Goal: Information Seeking & Learning: Learn about a topic

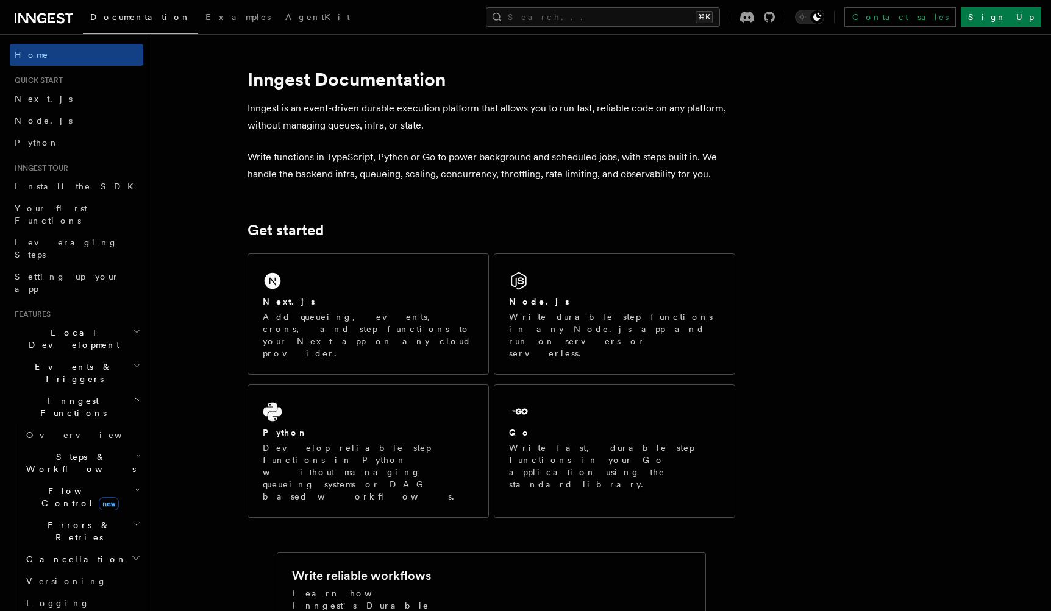
click at [24, 19] on icon at bounding box center [27, 18] width 18 height 10
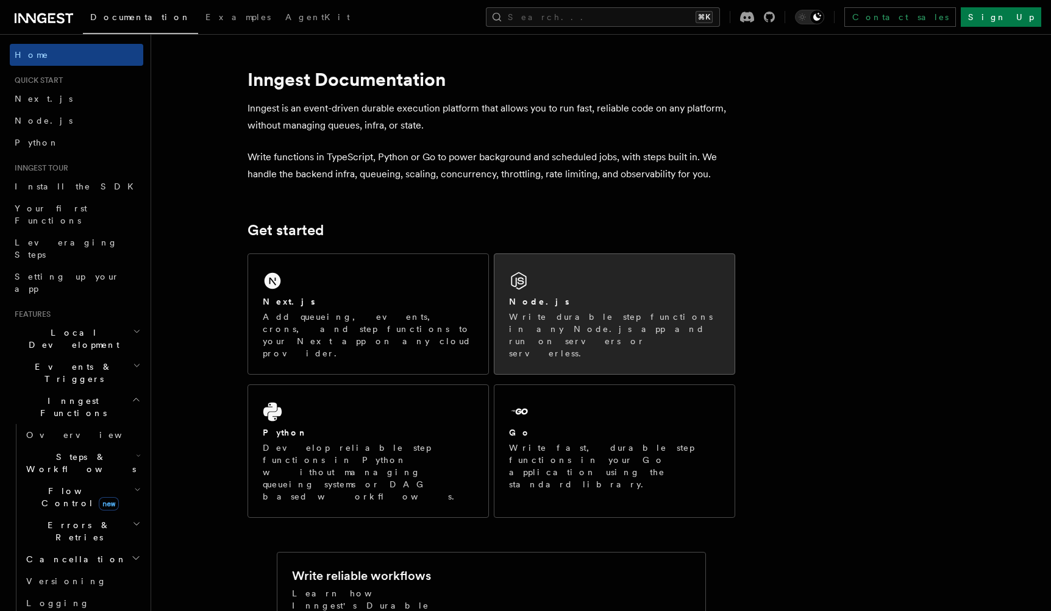
click at [566, 313] on p "Write durable step functions in any Node.js app and run on servers or serverles…" at bounding box center [614, 335] width 211 height 49
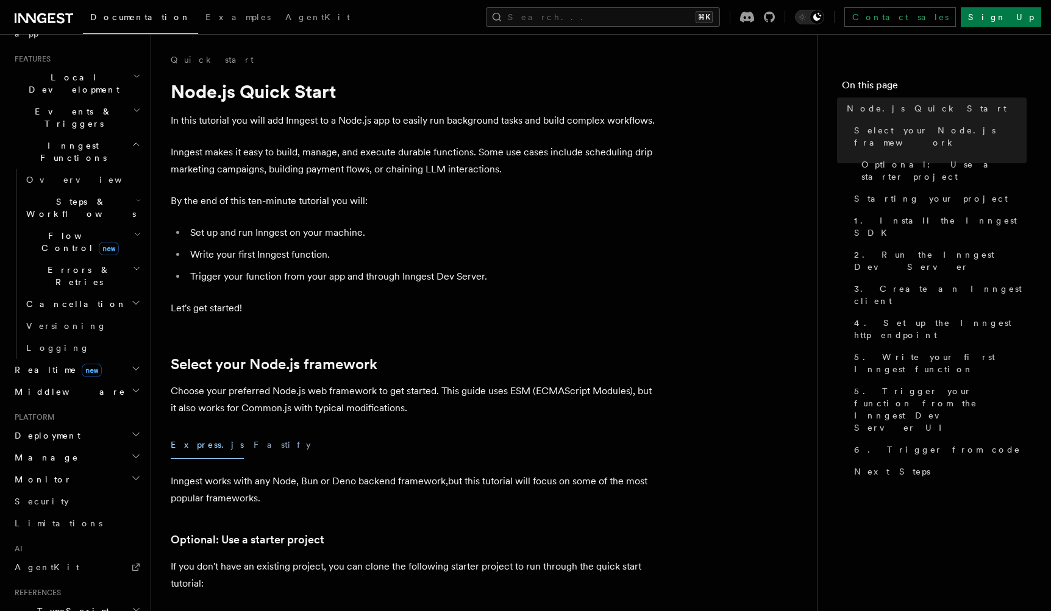
scroll to position [260, 0]
click at [74, 420] on h2 "Deployment" at bounding box center [76, 431] width 133 height 22
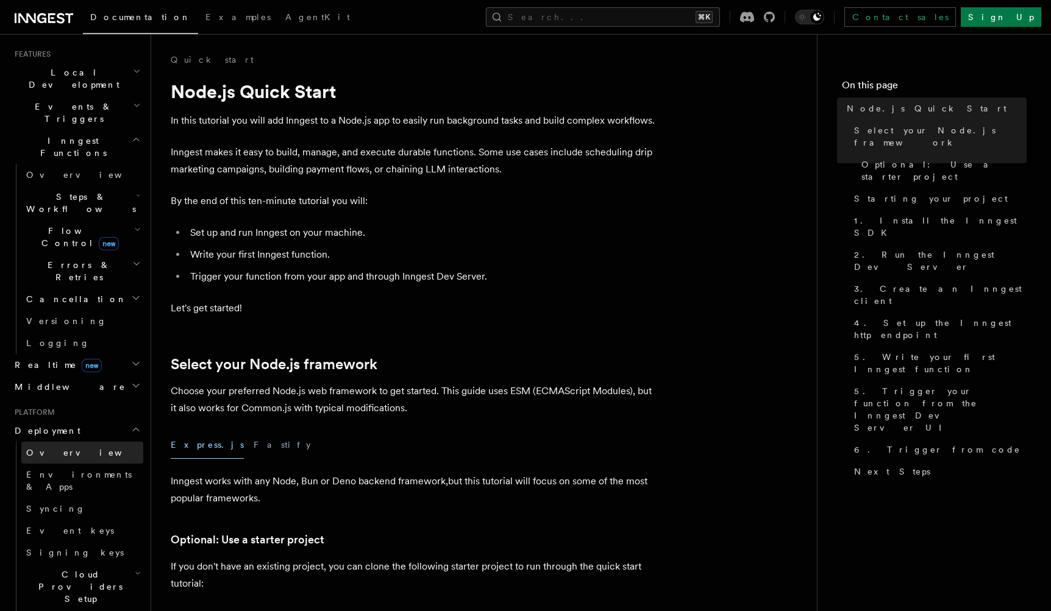
click at [49, 448] on span "Overview" at bounding box center [89, 453] width 126 height 10
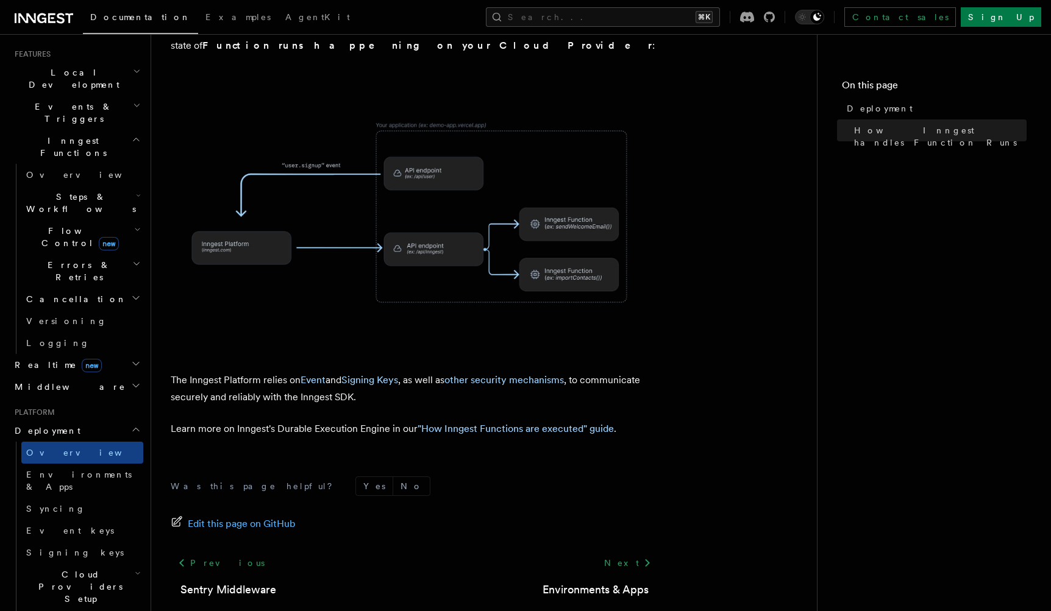
scroll to position [429, 0]
click at [630, 551] on link "Next" at bounding box center [628, 562] width 62 height 22
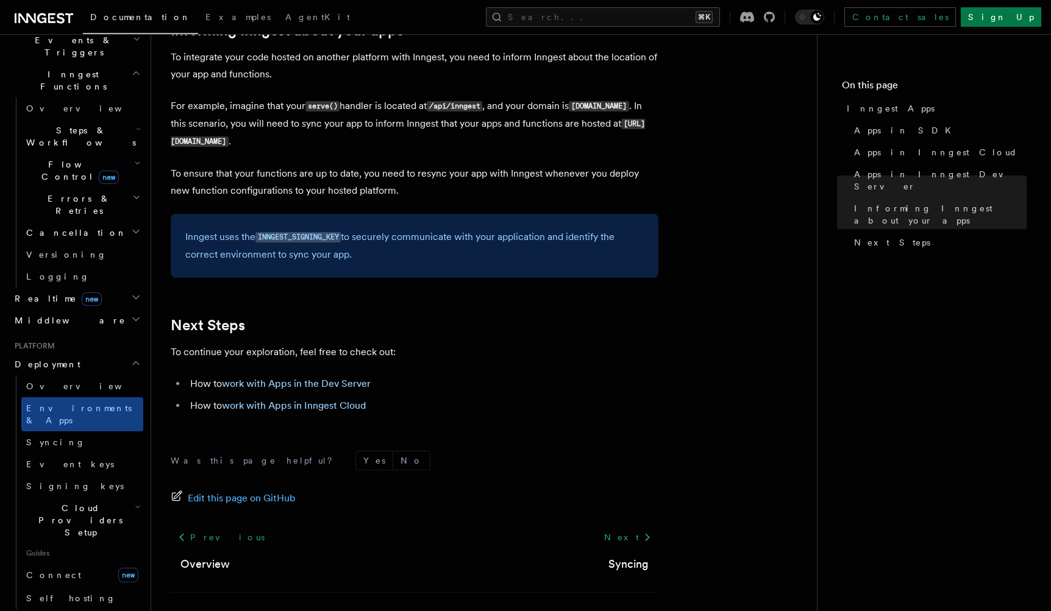
scroll to position [1907, 0]
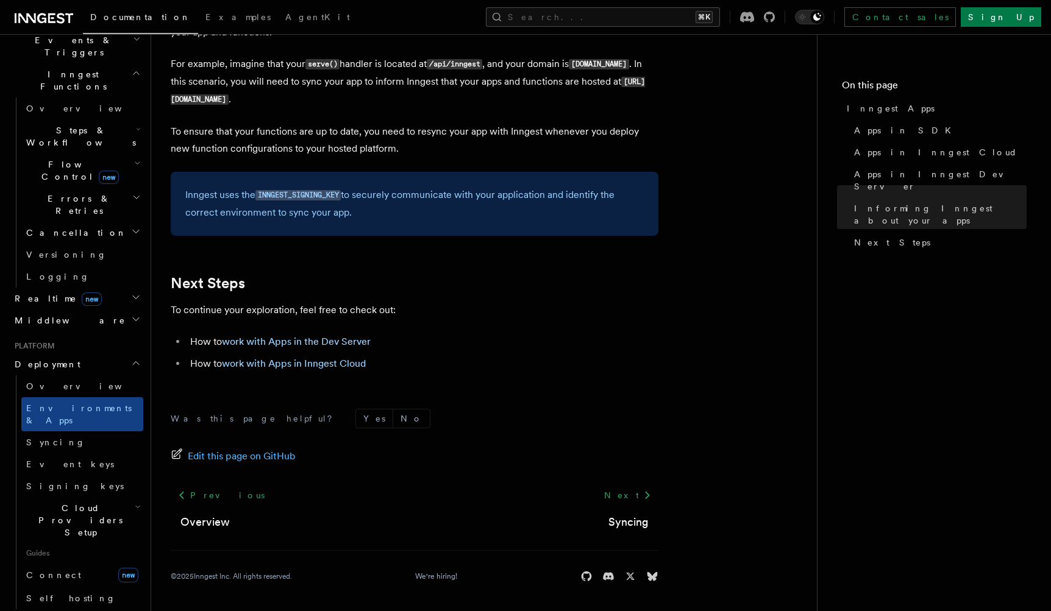
click at [66, 502] on span "Cloud Providers Setup" at bounding box center [77, 520] width 113 height 37
click at [60, 550] on span "Cloudflare Pages" at bounding box center [82, 561] width 89 height 22
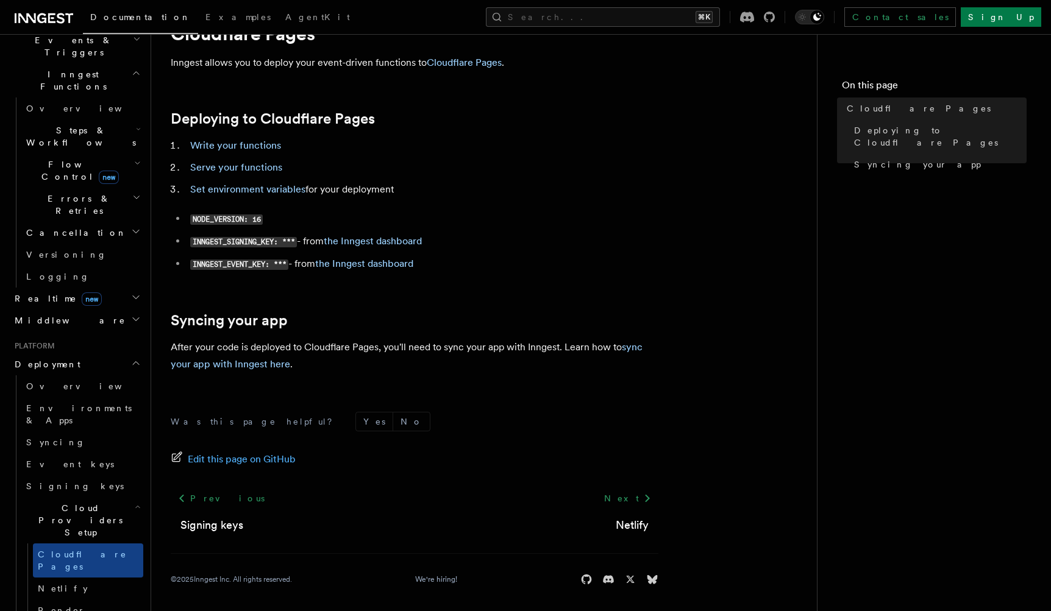
scroll to position [62, 0]
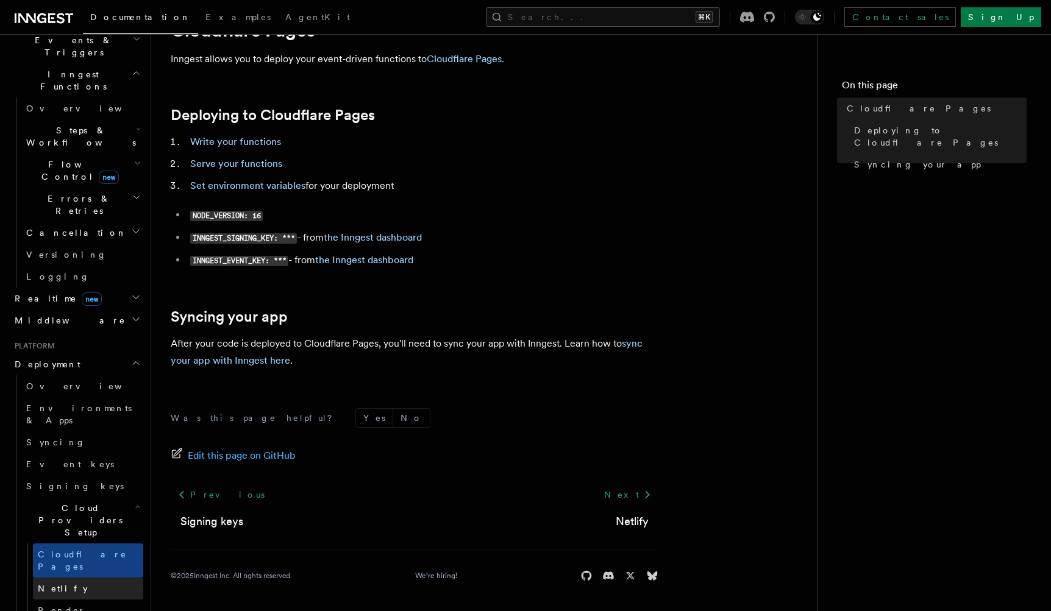
click at [87, 578] on link "Netlify" at bounding box center [88, 589] width 110 height 22
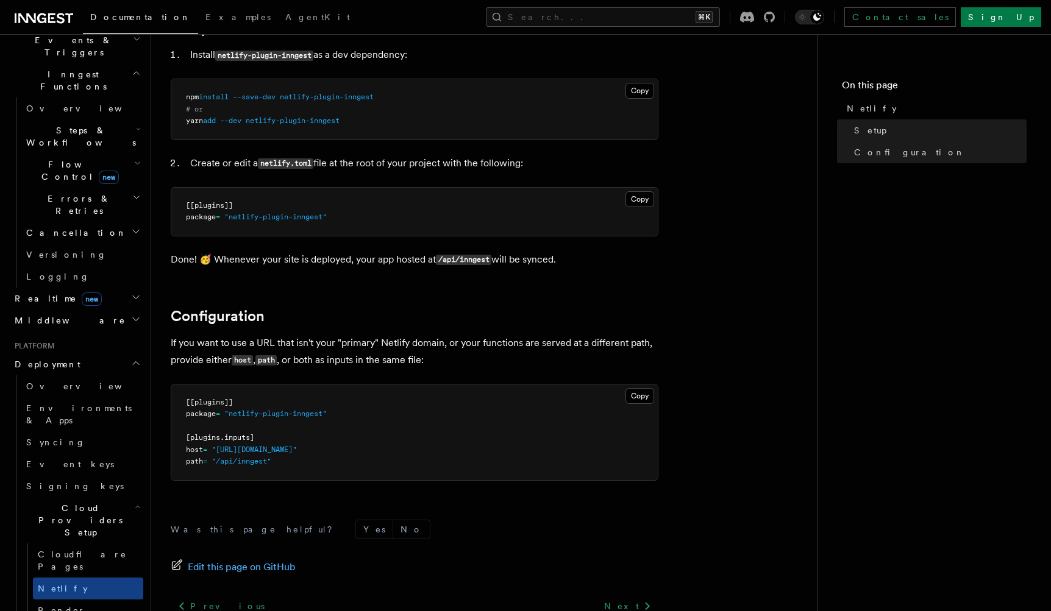
scroll to position [166, 0]
click at [98, 600] on link "Render" at bounding box center [88, 611] width 110 height 22
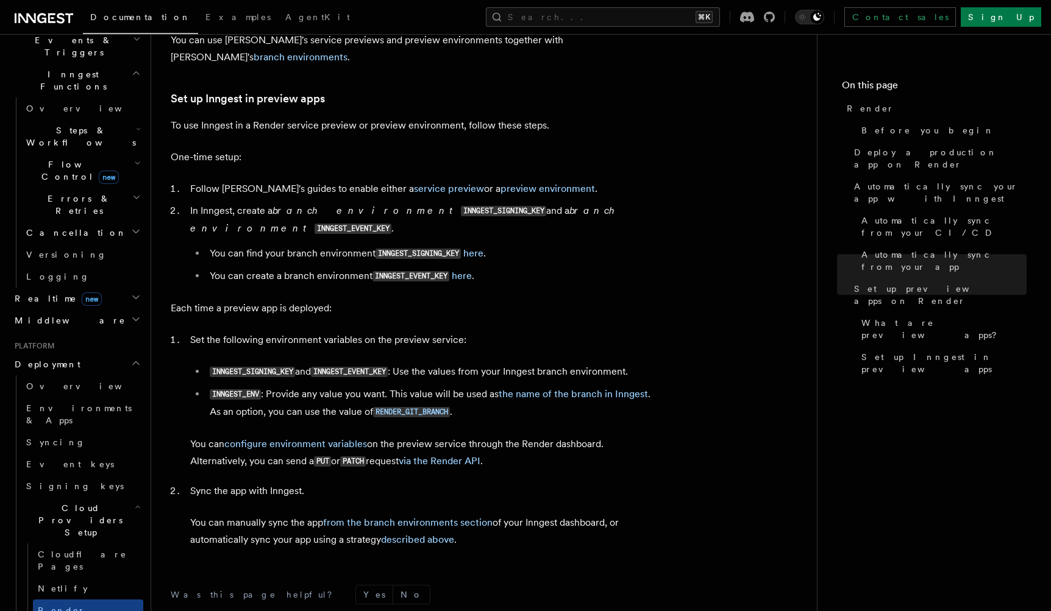
scroll to position [2269, 0]
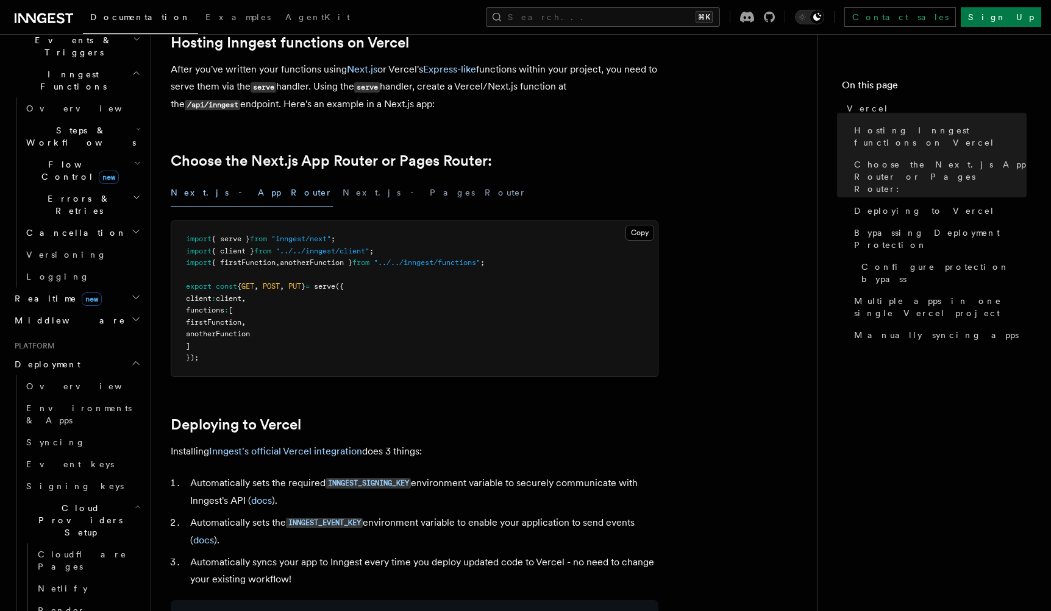
scroll to position [211, 0]
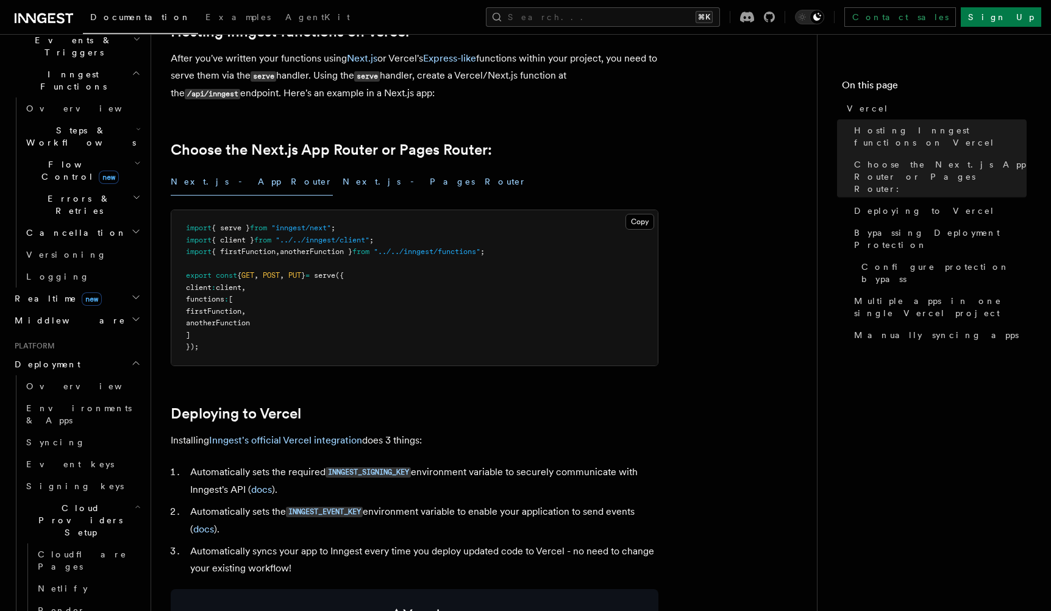
click at [343, 177] on button "Next.js - Pages Router" at bounding box center [435, 181] width 184 height 27
click at [212, 176] on button "Next.js - App Router" at bounding box center [252, 181] width 162 height 27
click at [343, 175] on button "Next.js - Pages Router" at bounding box center [435, 181] width 184 height 27
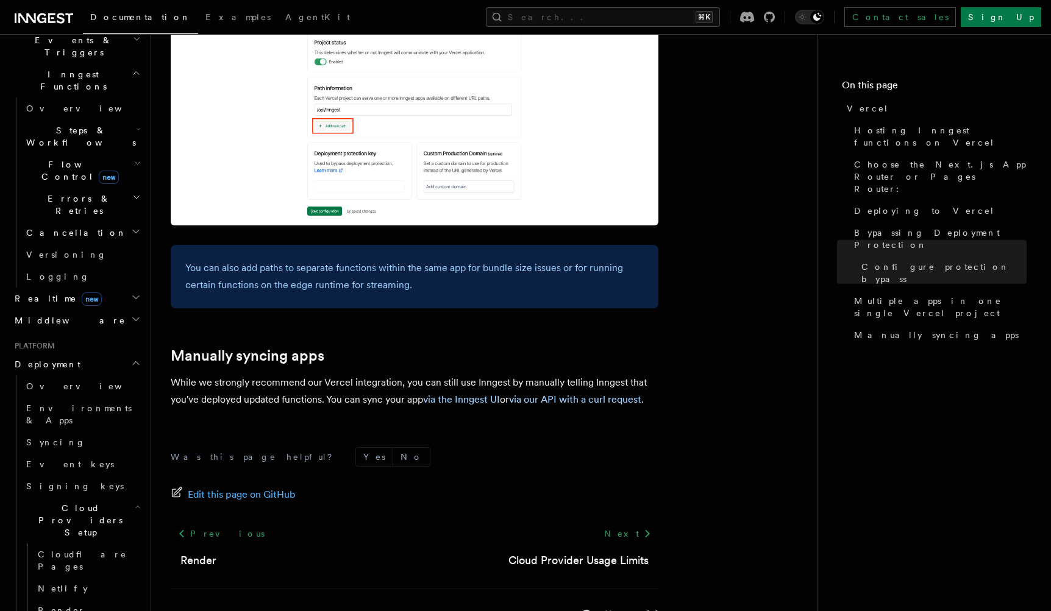
scroll to position [1948, 0]
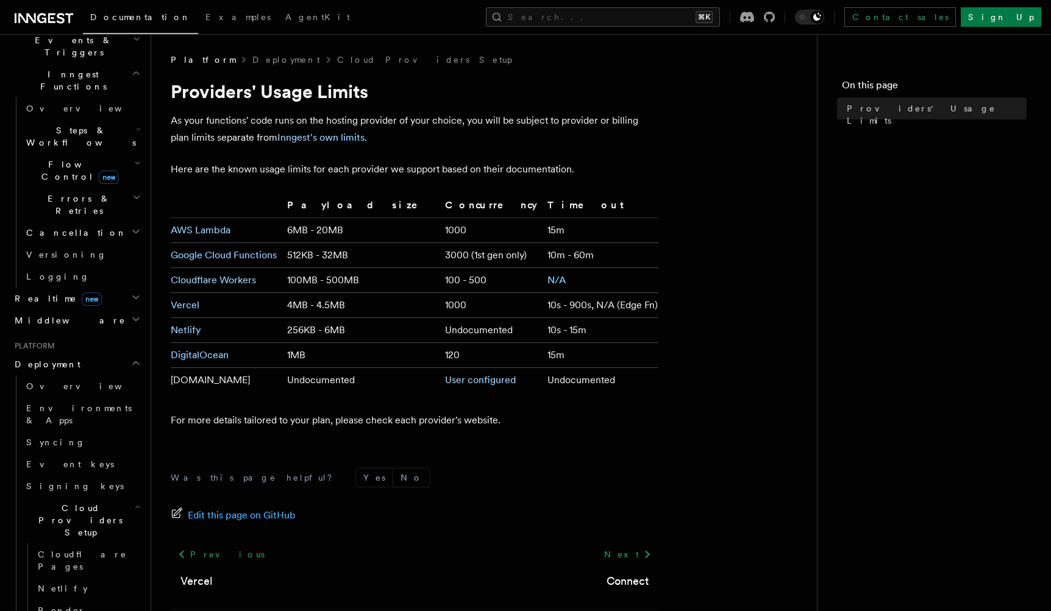
scroll to position [60, 0]
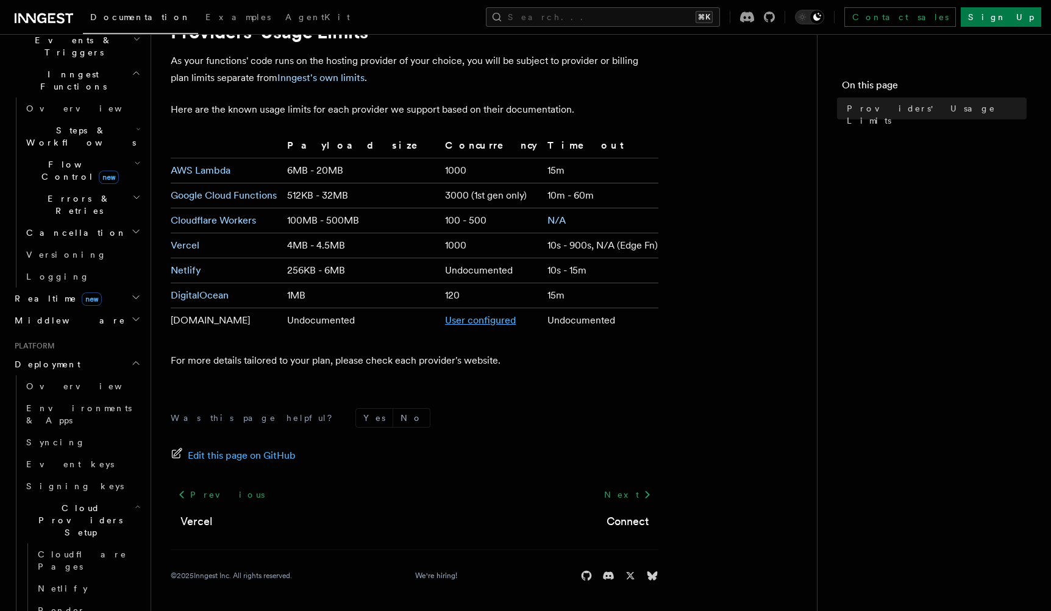
click at [445, 316] on link "User configured" at bounding box center [480, 321] width 71 height 12
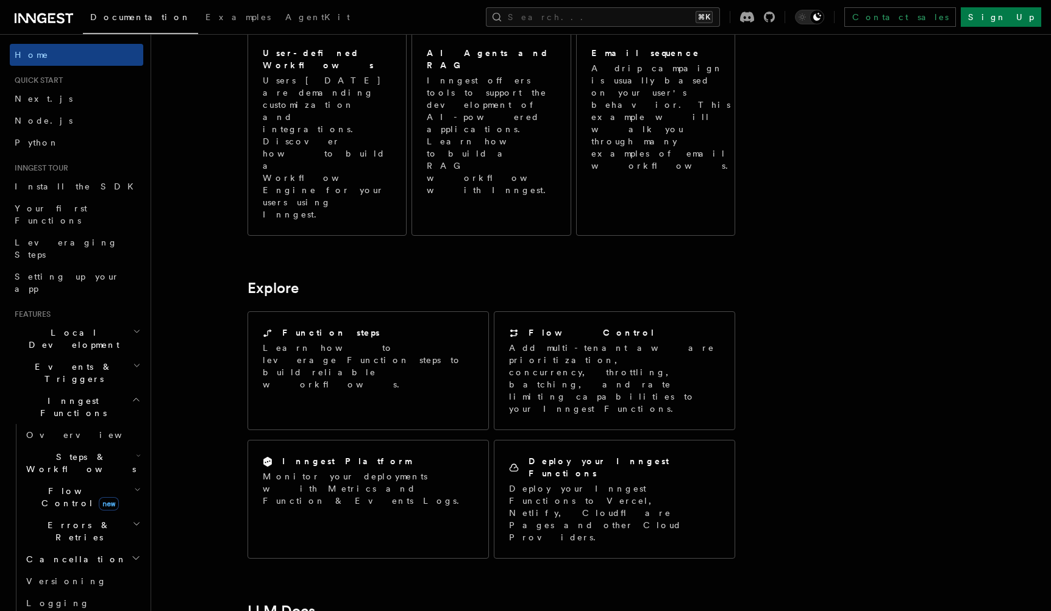
scroll to position [742, 0]
click at [125, 390] on h2 "Inngest Functions" at bounding box center [76, 407] width 133 height 34
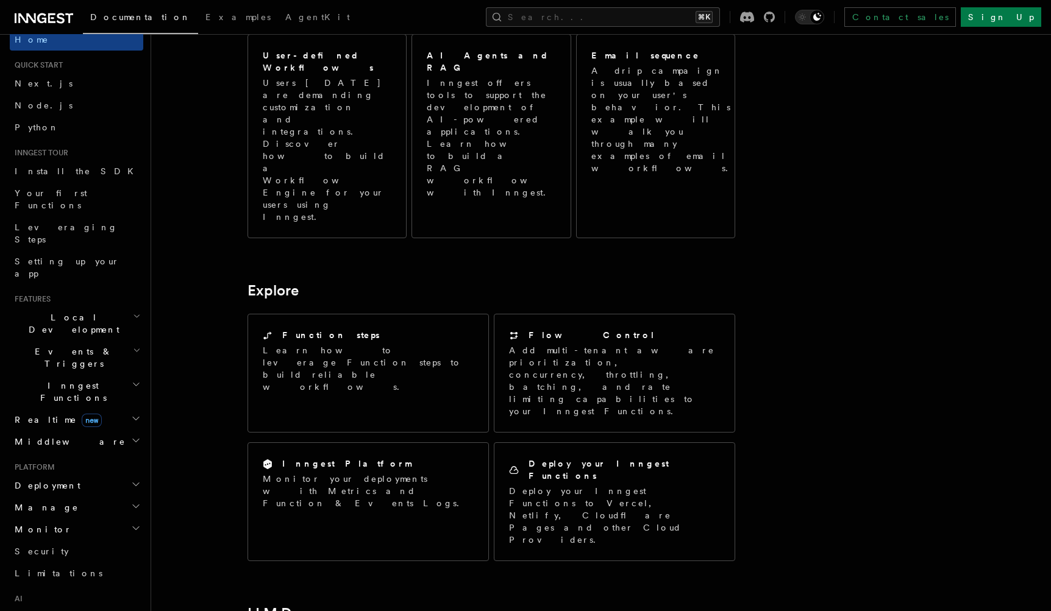
scroll to position [0, 0]
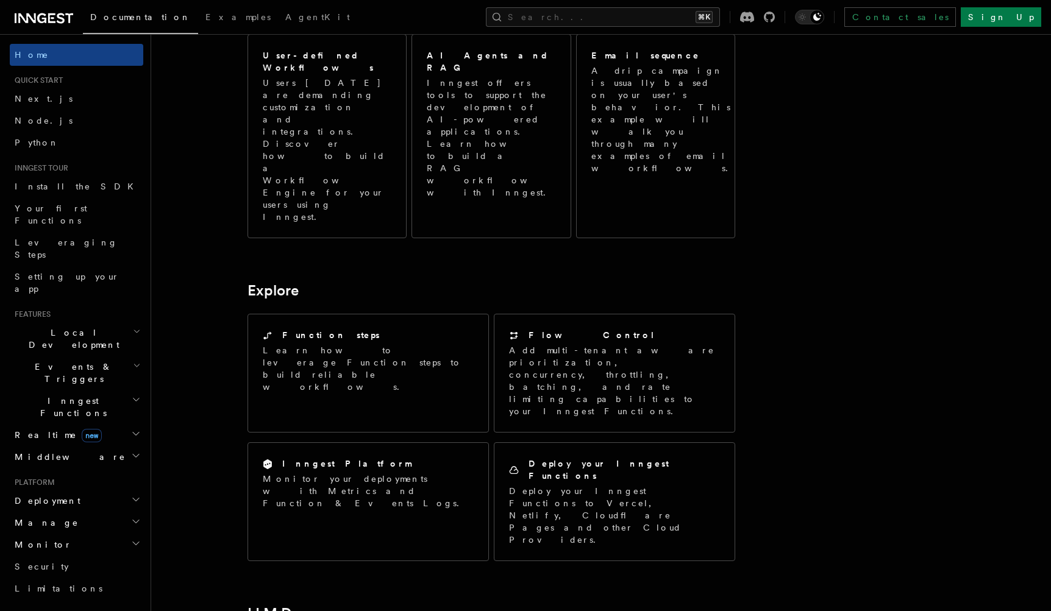
click at [105, 424] on h2 "Realtime new" at bounding box center [76, 435] width 133 height 22
click at [105, 390] on h2 "Inngest Functions" at bounding box center [76, 407] width 133 height 34
click at [600, 16] on button "Search... ⌘K" at bounding box center [603, 17] width 234 height 20
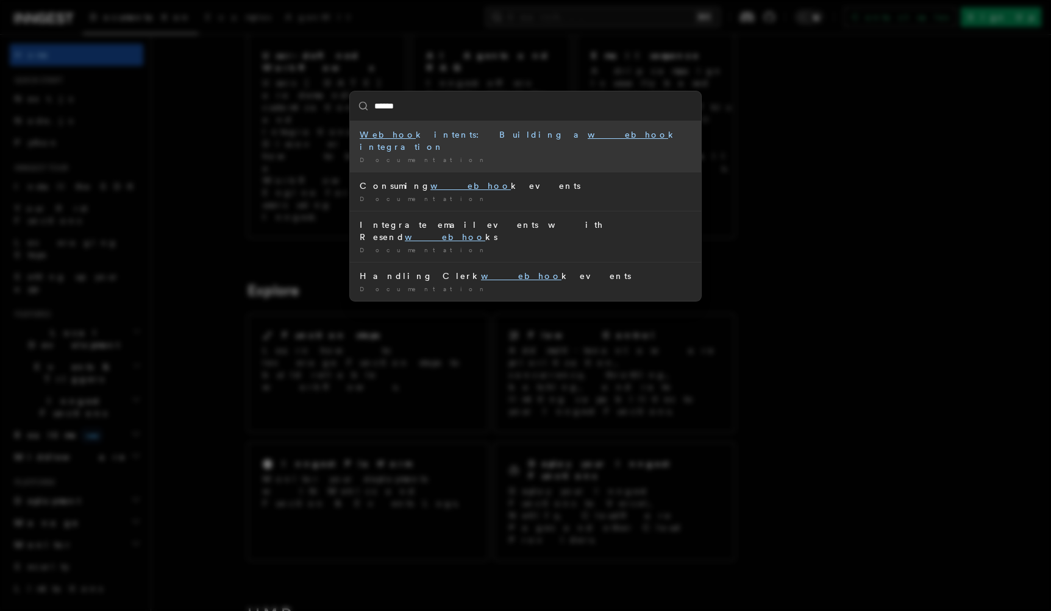
type input "*******"
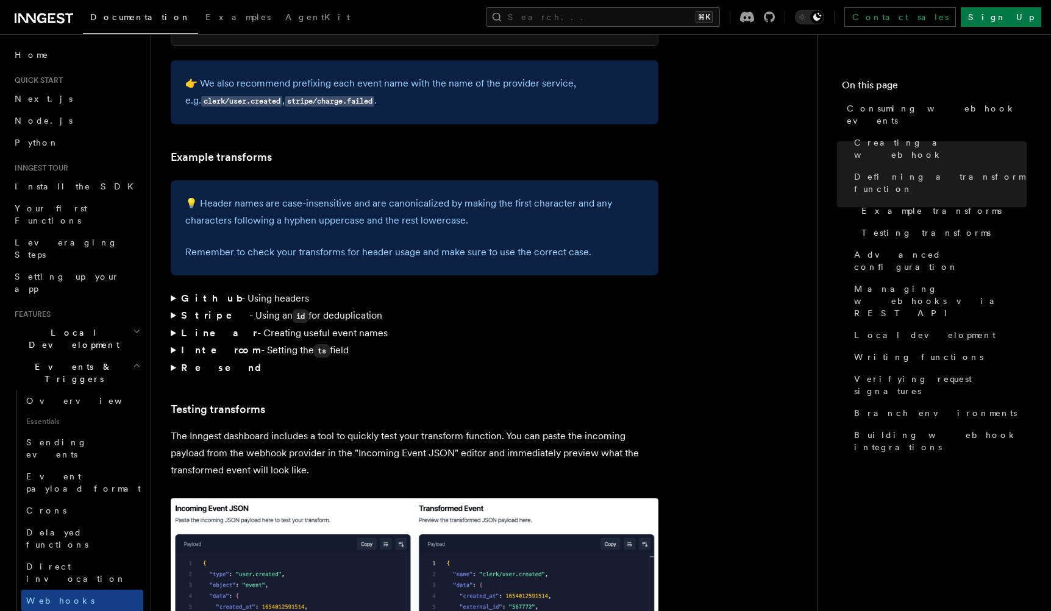
scroll to position [1751, 0]
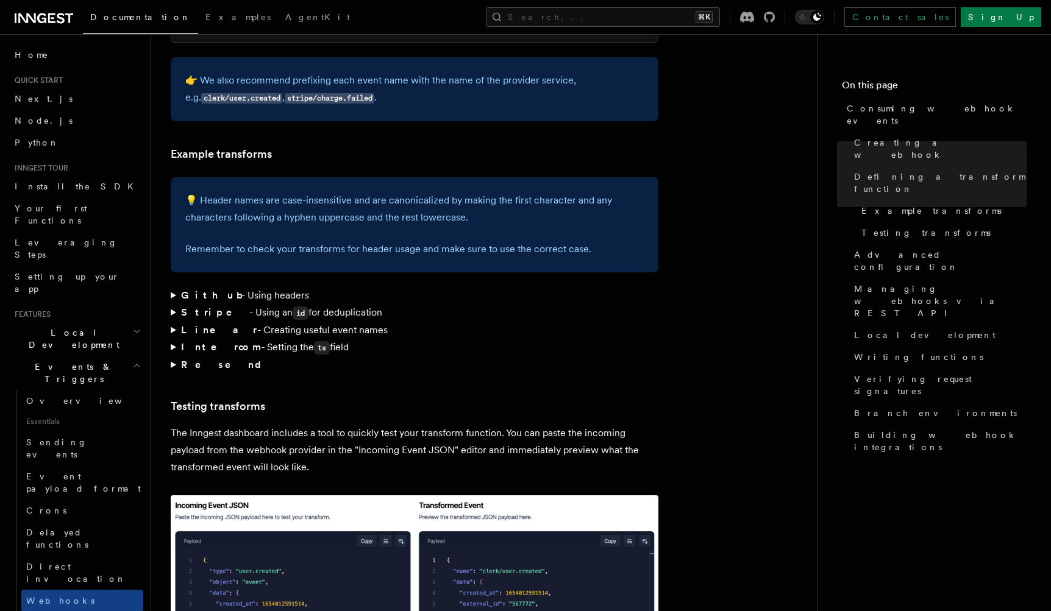
click at [173, 322] on summary "Linear - Creating useful event names" at bounding box center [415, 330] width 488 height 17
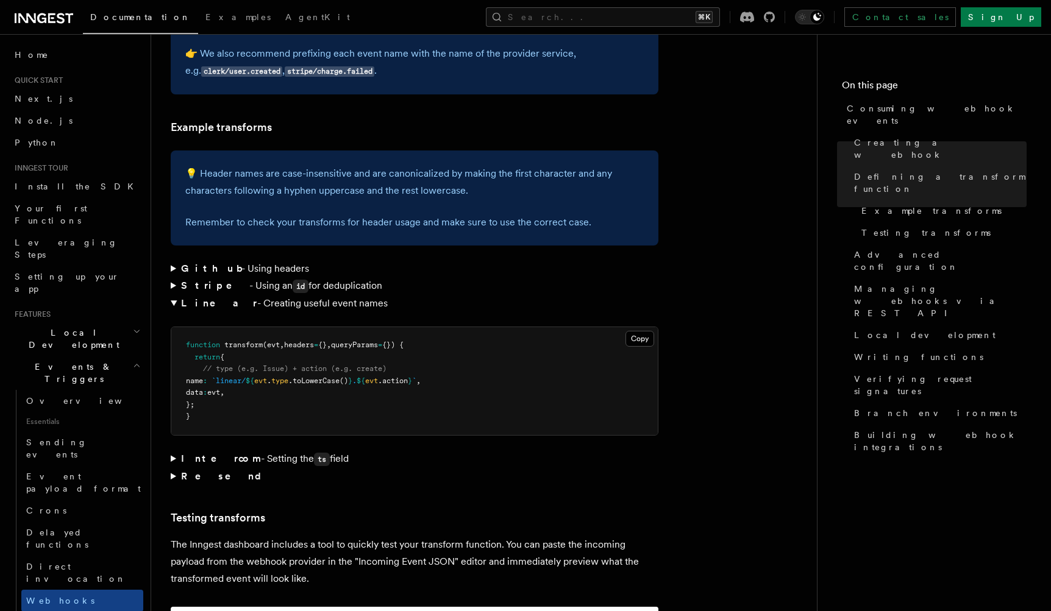
scroll to position [1790, 0]
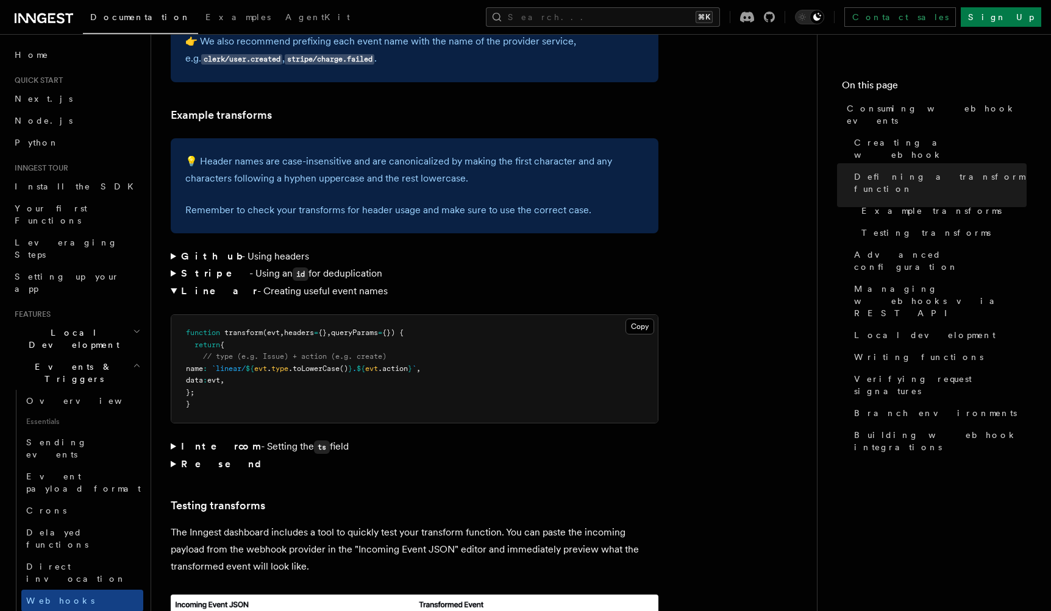
click at [172, 438] on summary "Intercom - Setting the ts field" at bounding box center [415, 447] width 488 height 18
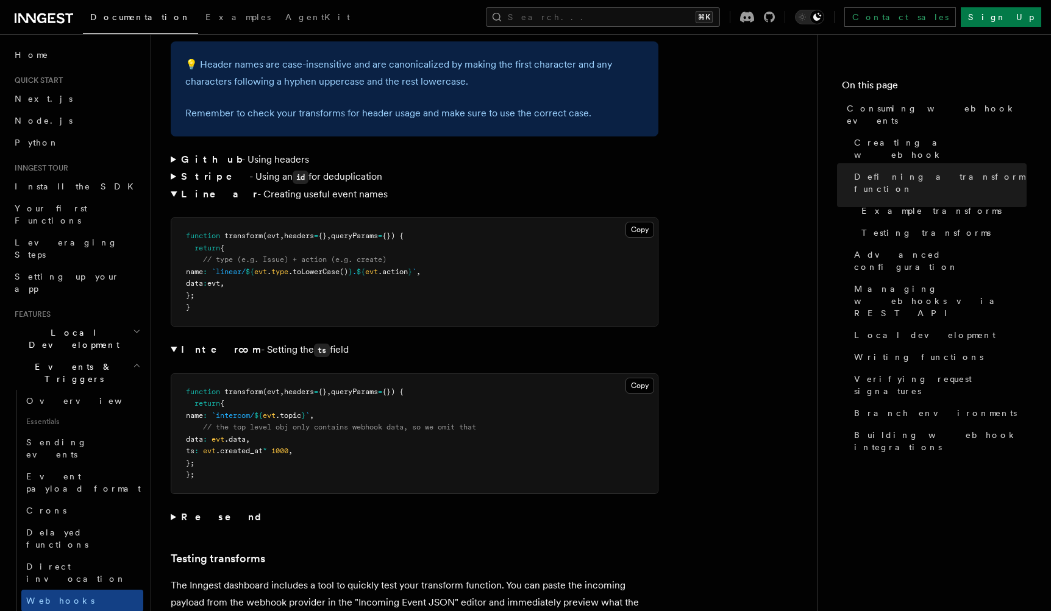
scroll to position [1922, 0]
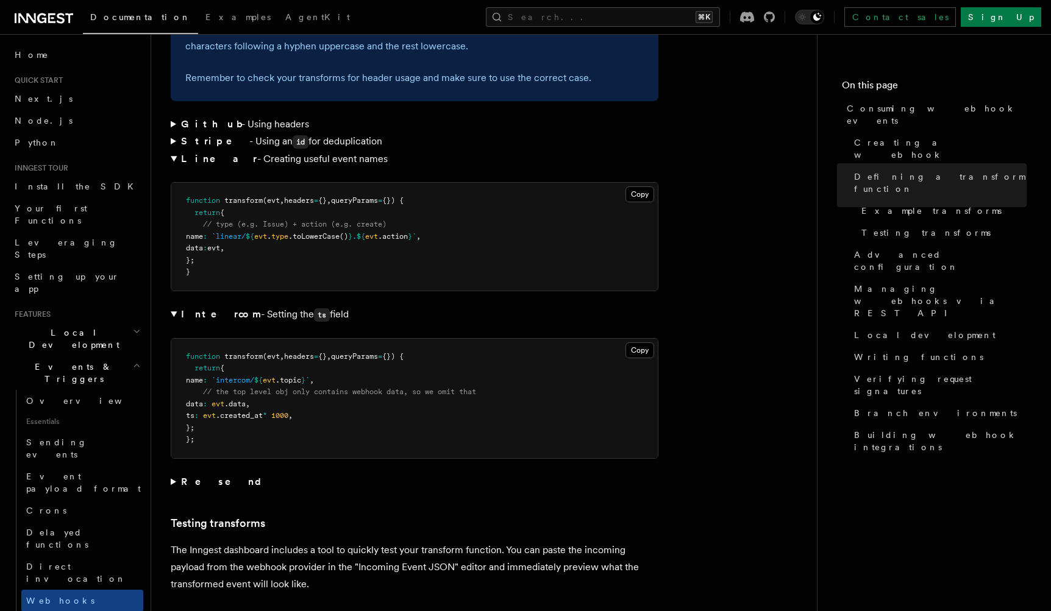
click at [172, 474] on summary "Resend" at bounding box center [415, 482] width 488 height 17
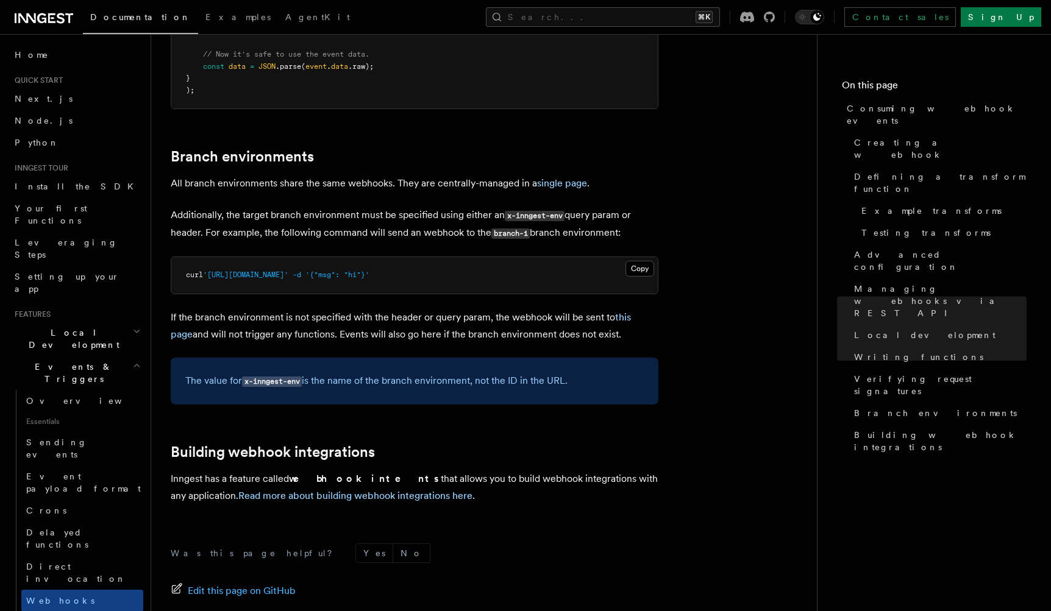
scroll to position [4455, 0]
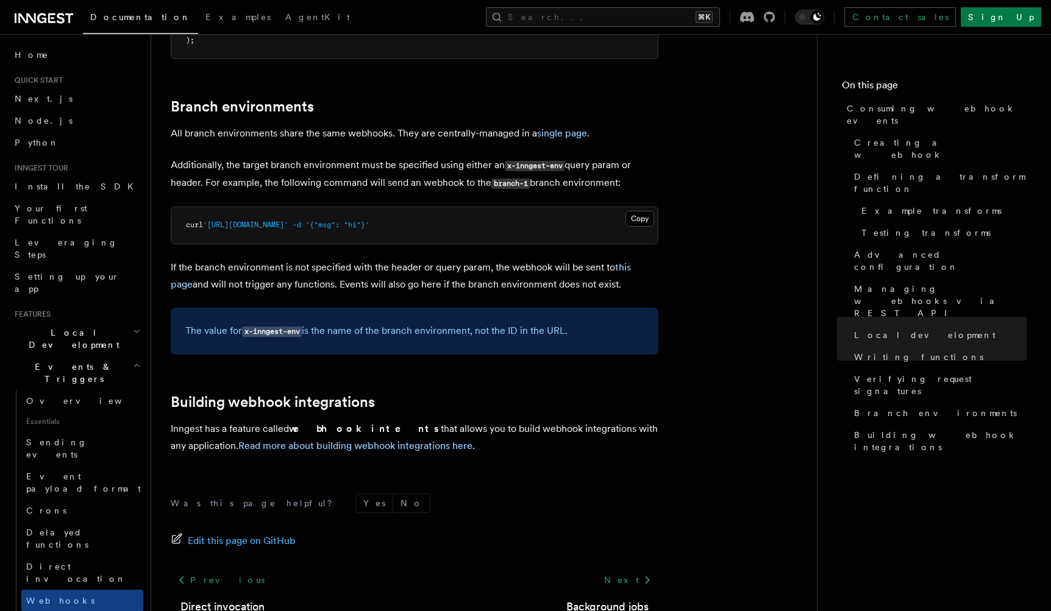
click at [68, 361] on span "Events & Triggers" at bounding box center [71, 373] width 123 height 24
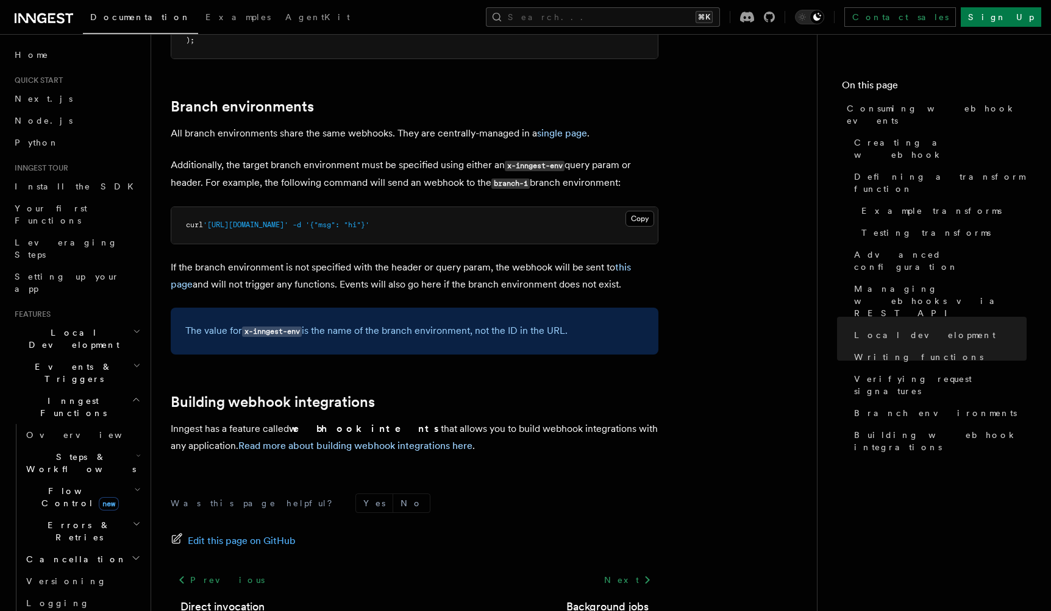
click at [69, 395] on span "Inngest Functions" at bounding box center [71, 407] width 122 height 24
click at [69, 490] on h2 "Deployment" at bounding box center [76, 501] width 133 height 22
click at [44, 512] on link "Overview" at bounding box center [82, 523] width 122 height 22
